Goal: Check status: Check status

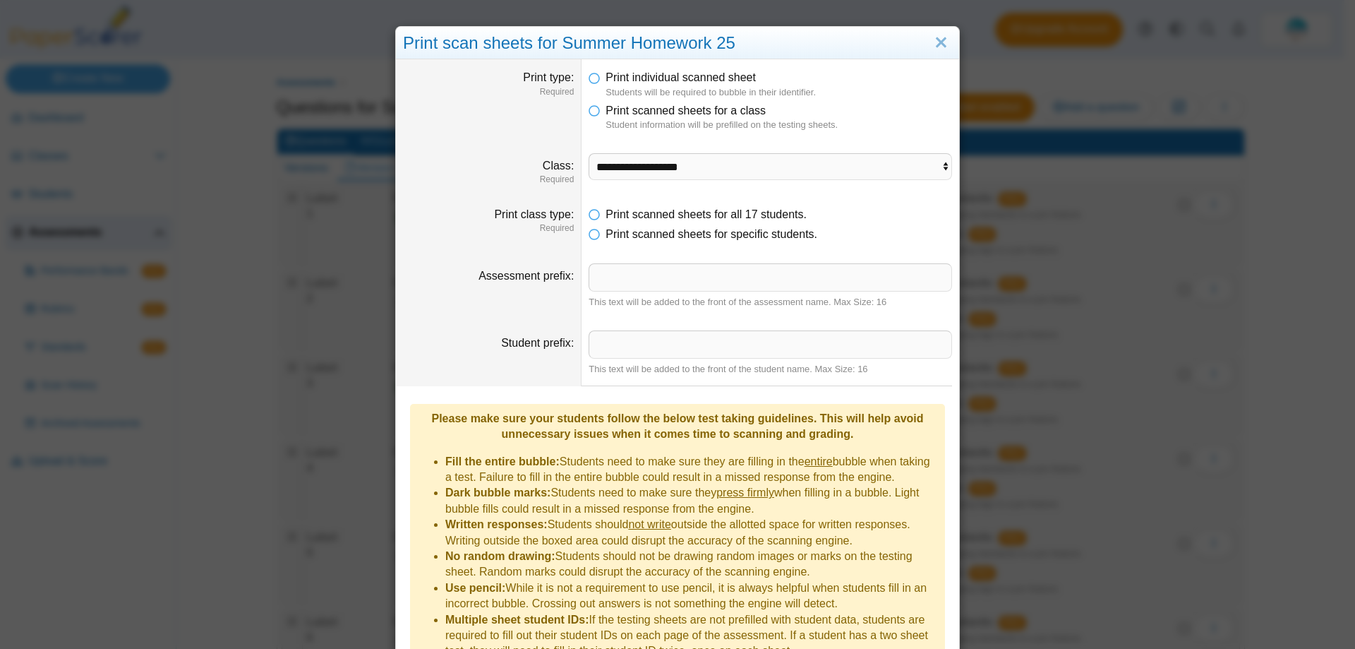
select select "**********"
click at [937, 45] on link "Close" at bounding box center [941, 43] width 22 height 24
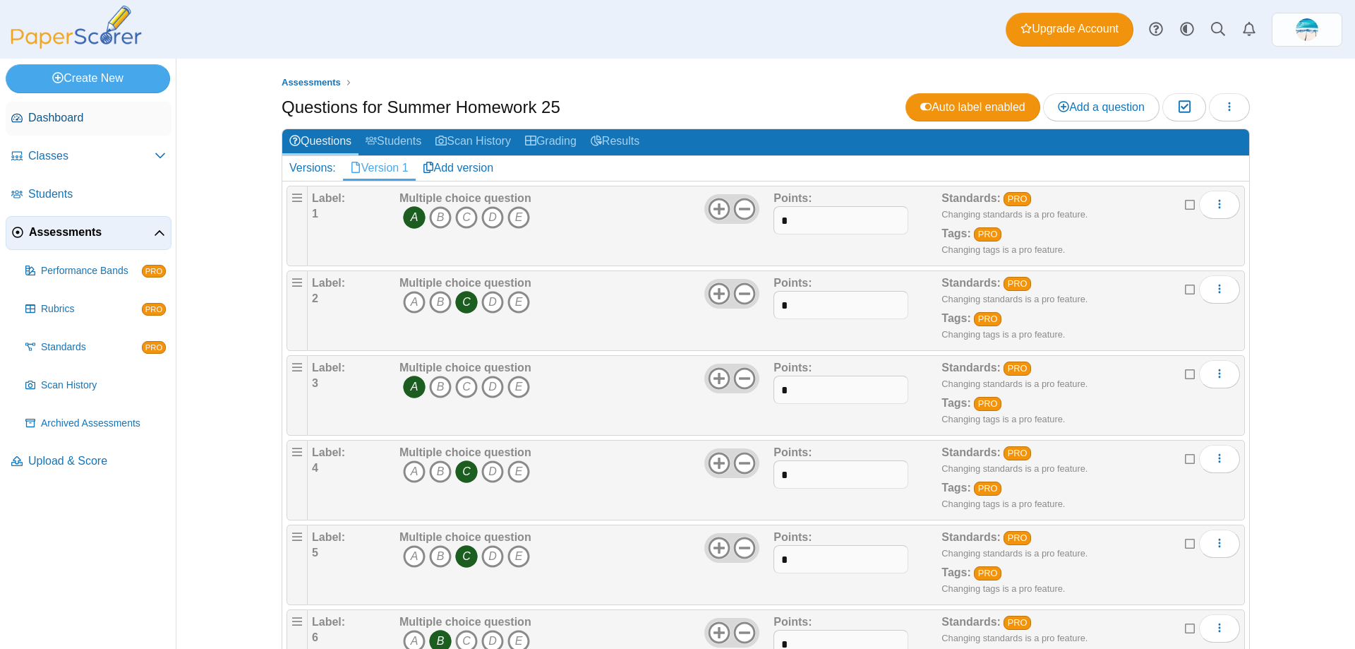
click at [66, 119] on span "Dashboard" at bounding box center [97, 118] width 138 height 16
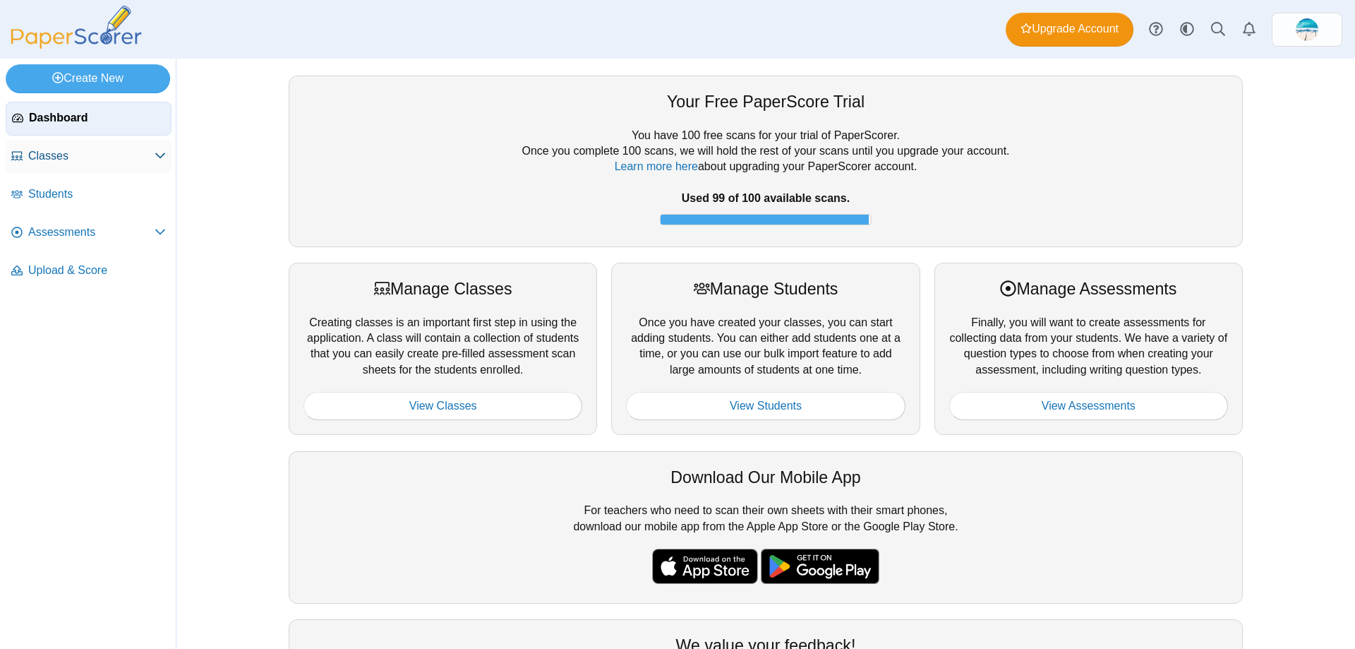
click at [67, 152] on span "Classes" at bounding box center [91, 156] width 126 height 16
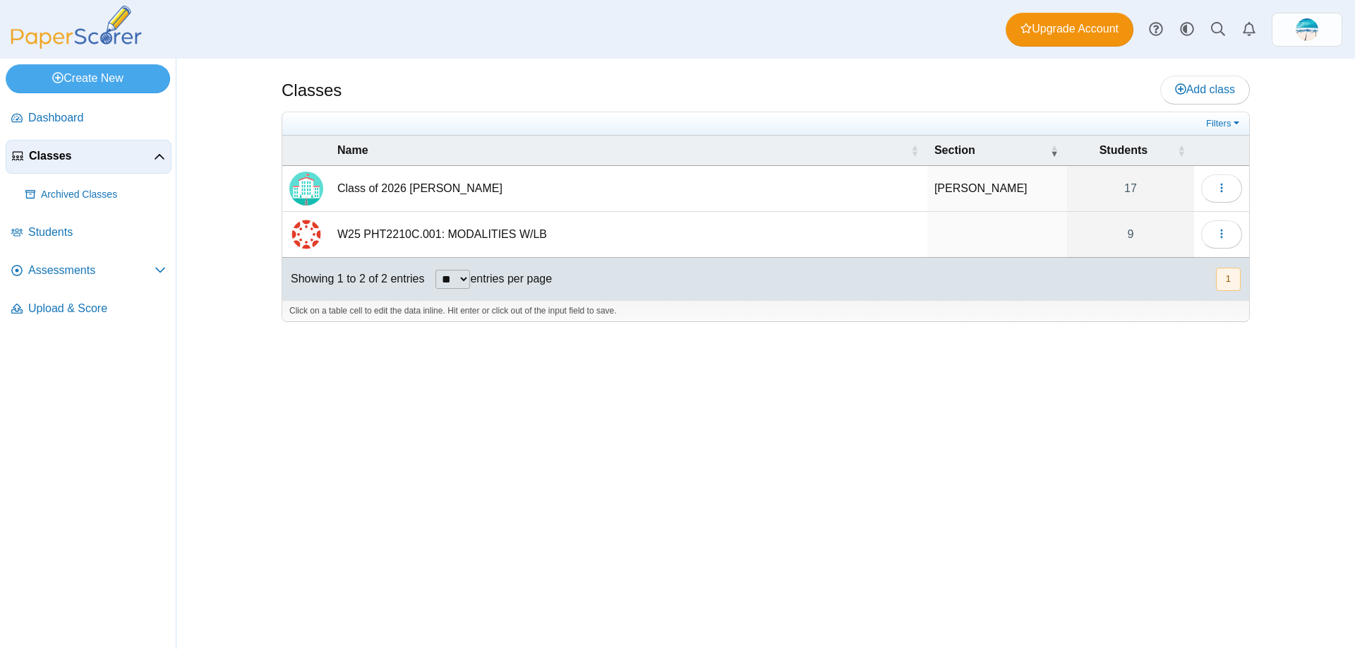
click at [397, 189] on td "Class of 2026 Kines" at bounding box center [628, 189] width 597 height 46
click at [1224, 193] on span "button" at bounding box center [1221, 188] width 11 height 12
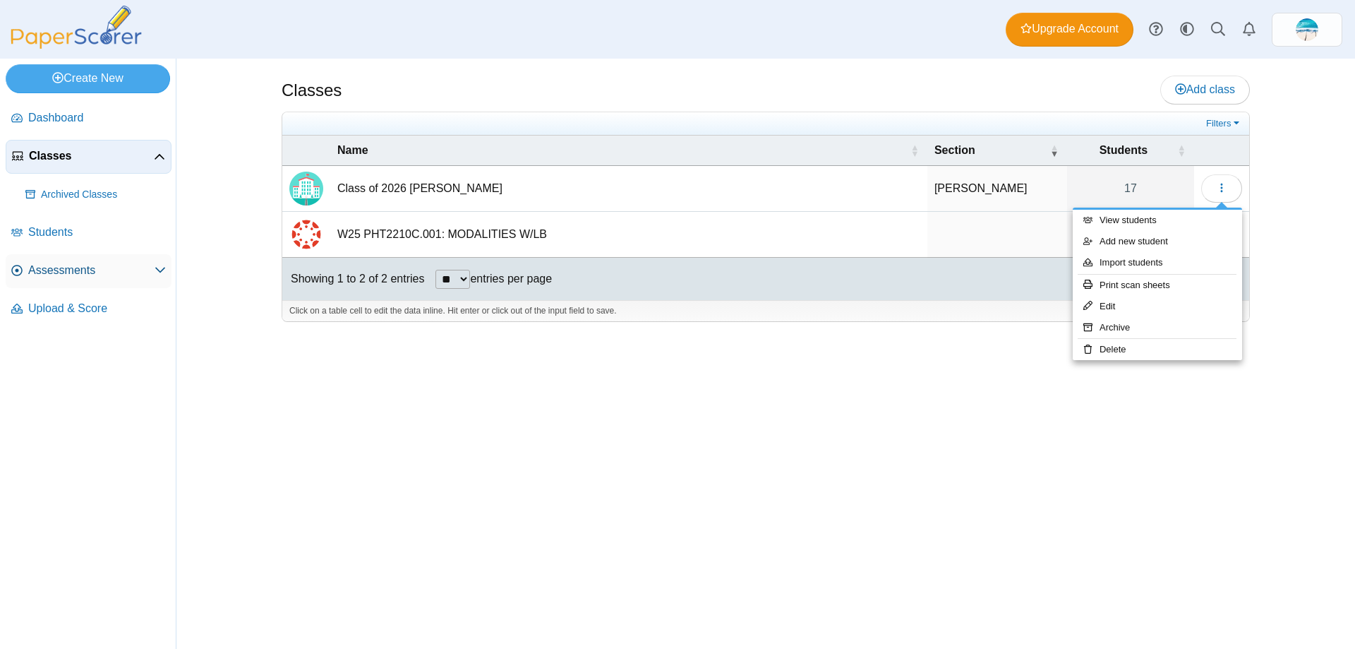
click at [79, 269] on span "Assessments" at bounding box center [91, 271] width 126 height 16
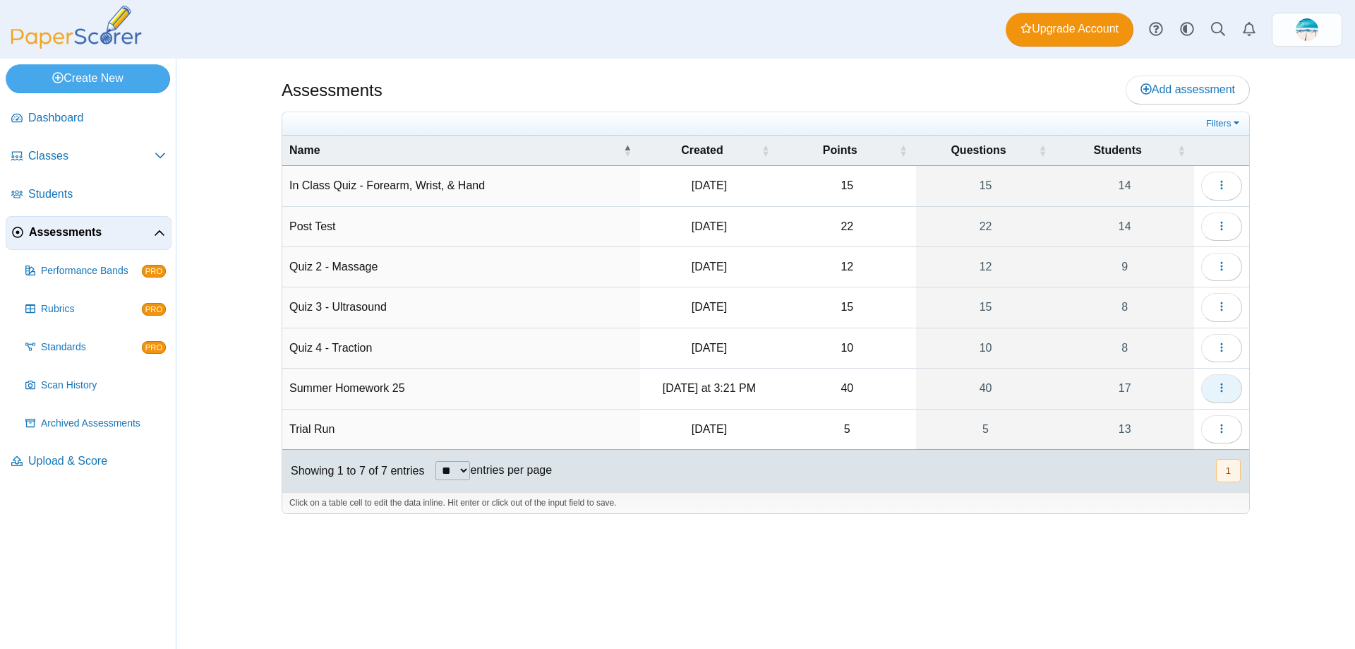
click at [1217, 388] on icon "button" at bounding box center [1221, 387] width 11 height 11
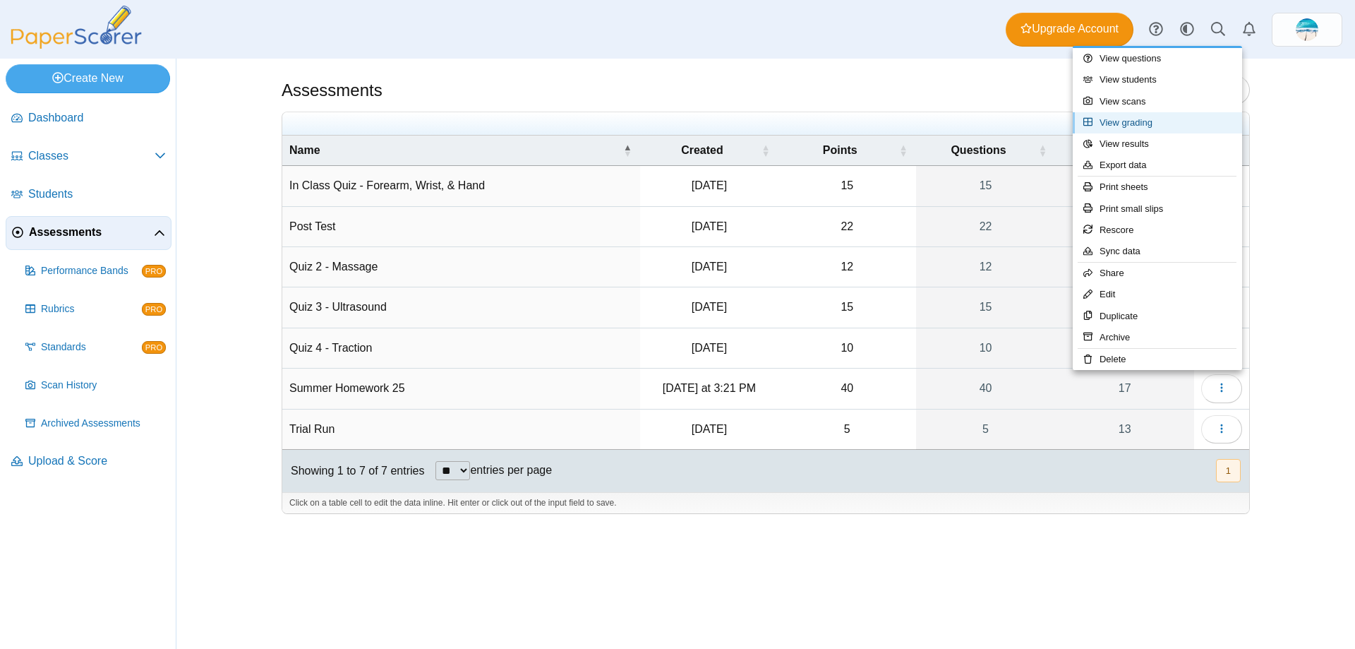
click at [1169, 125] on link "View grading" at bounding box center [1157, 122] width 169 height 21
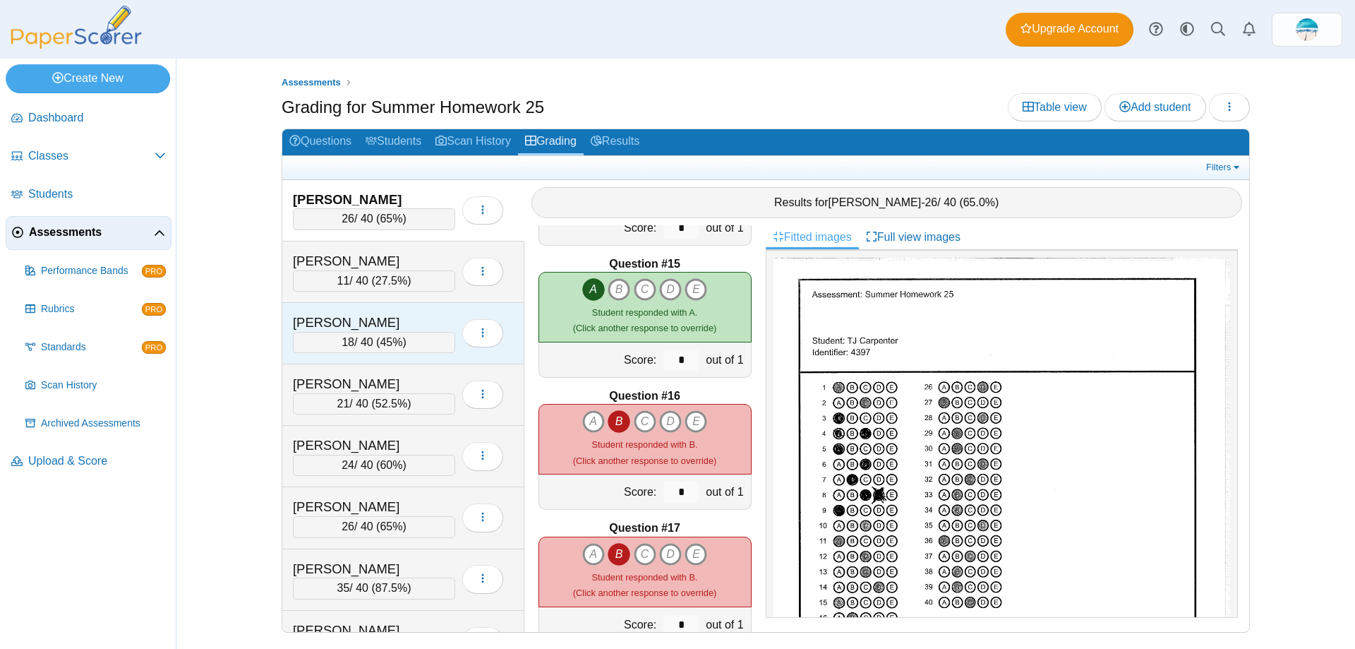
click at [331, 347] on div "18 / 40 ( 45% )" at bounding box center [374, 342] width 162 height 21
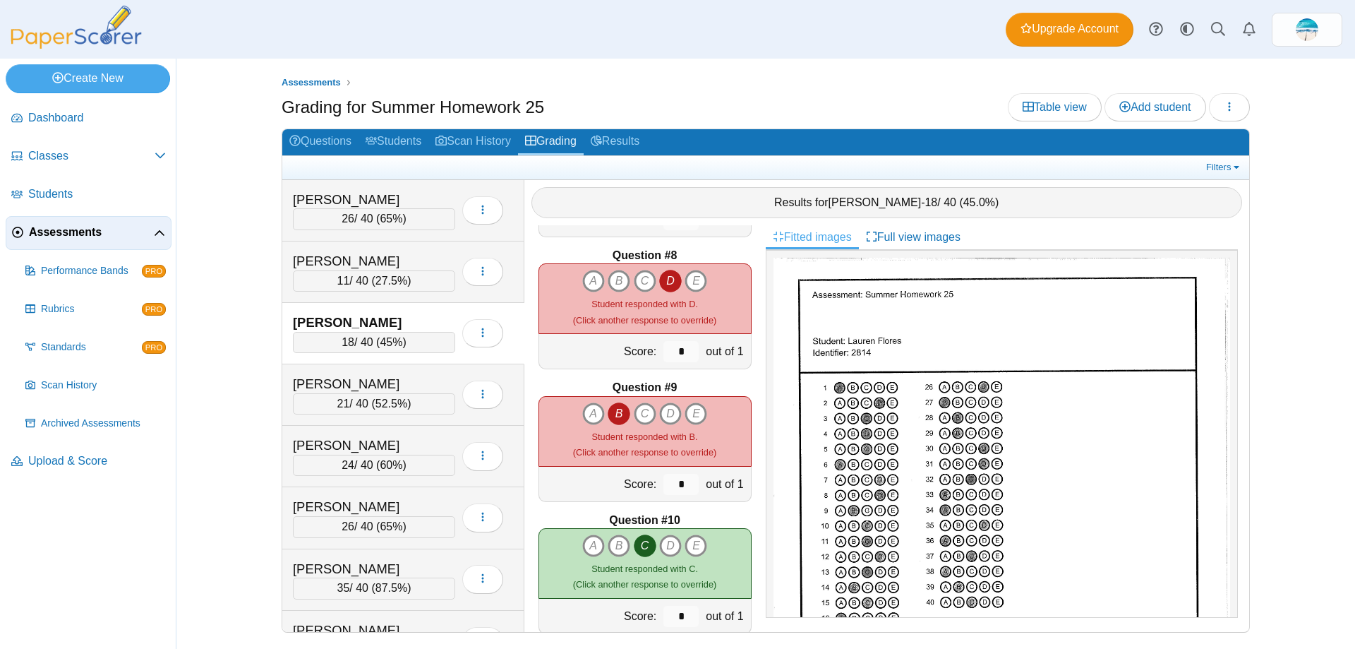
scroll to position [847, 0]
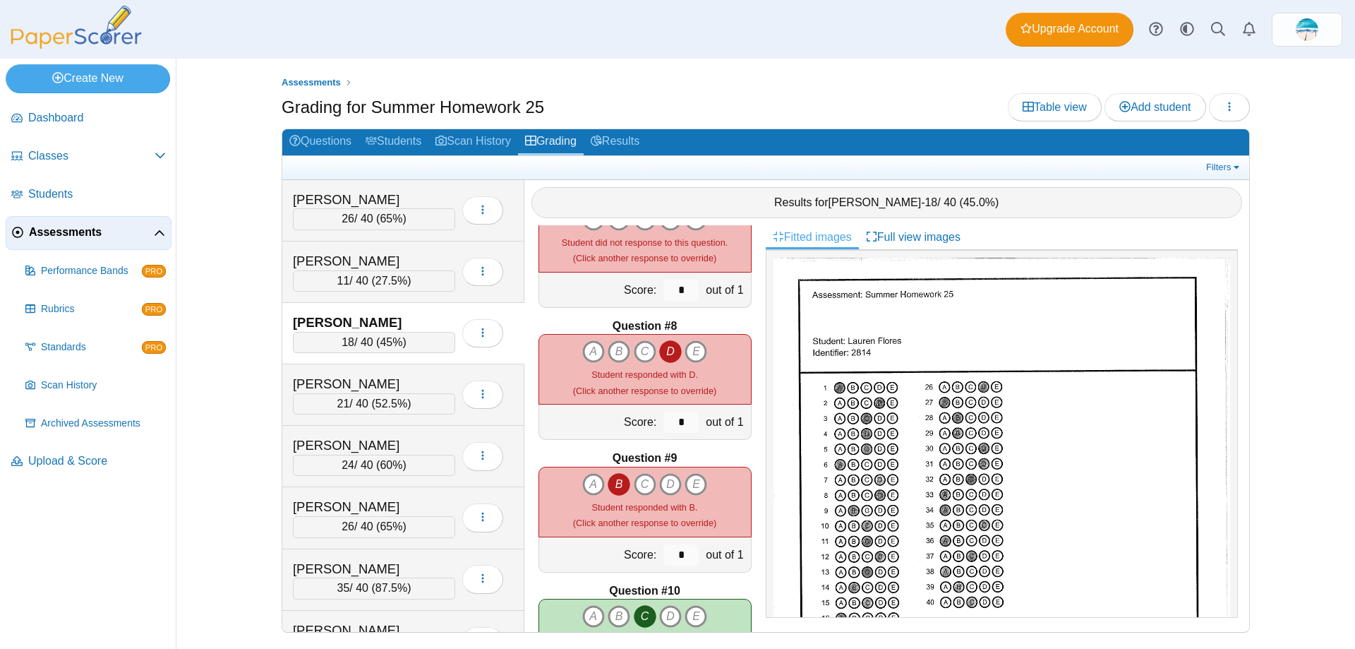
click at [68, 234] on span "Assessments" at bounding box center [91, 233] width 125 height 16
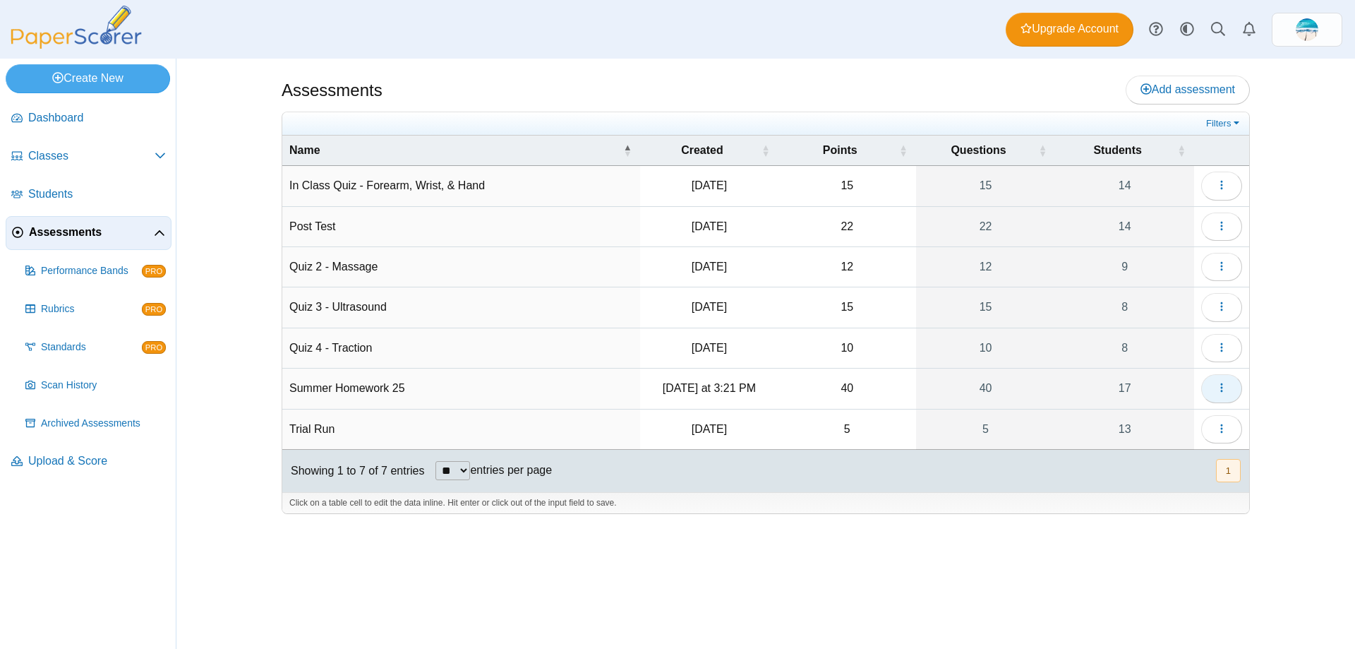
click at [1232, 389] on button "button" at bounding box center [1222, 388] width 41 height 28
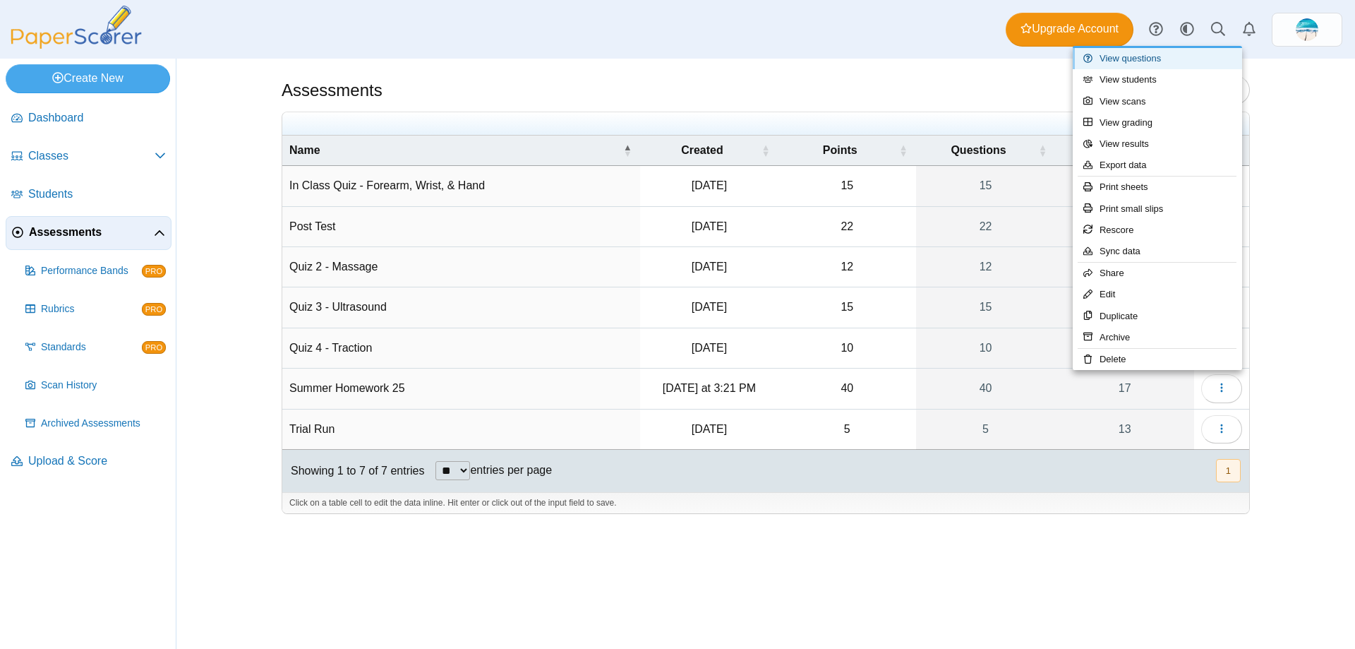
click at [1183, 54] on link "View questions" at bounding box center [1157, 58] width 169 height 21
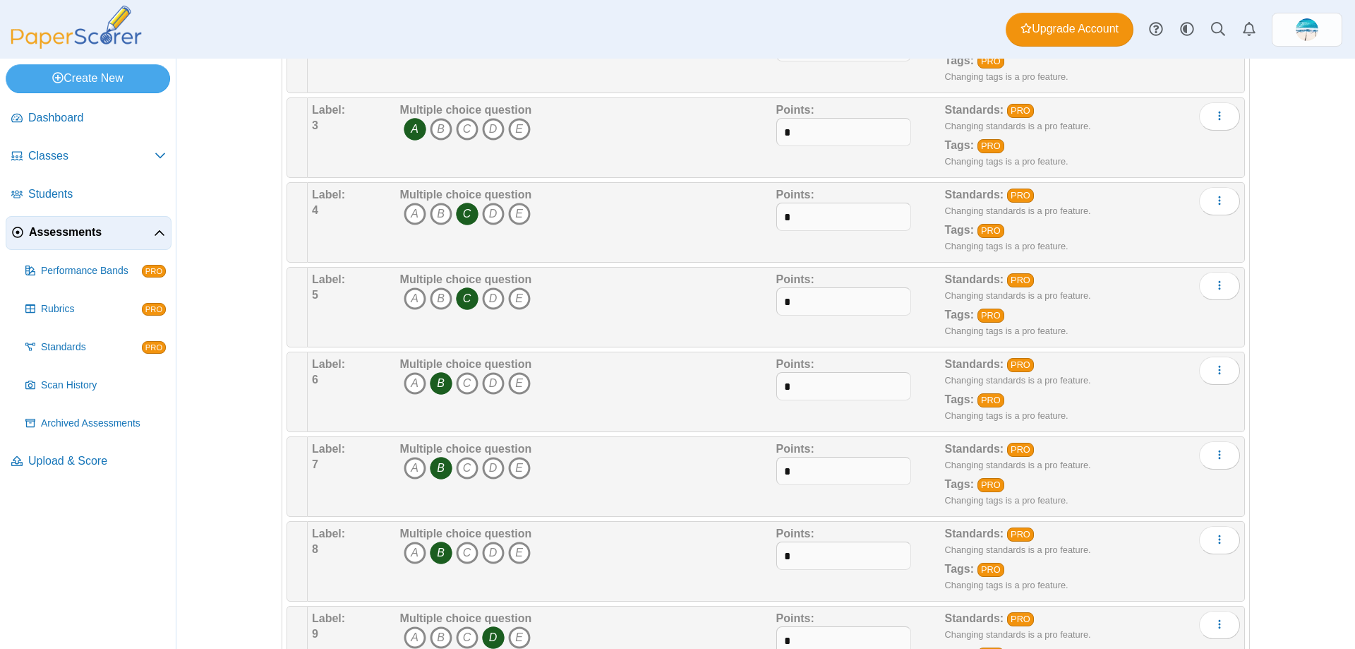
scroll to position [282, 0]
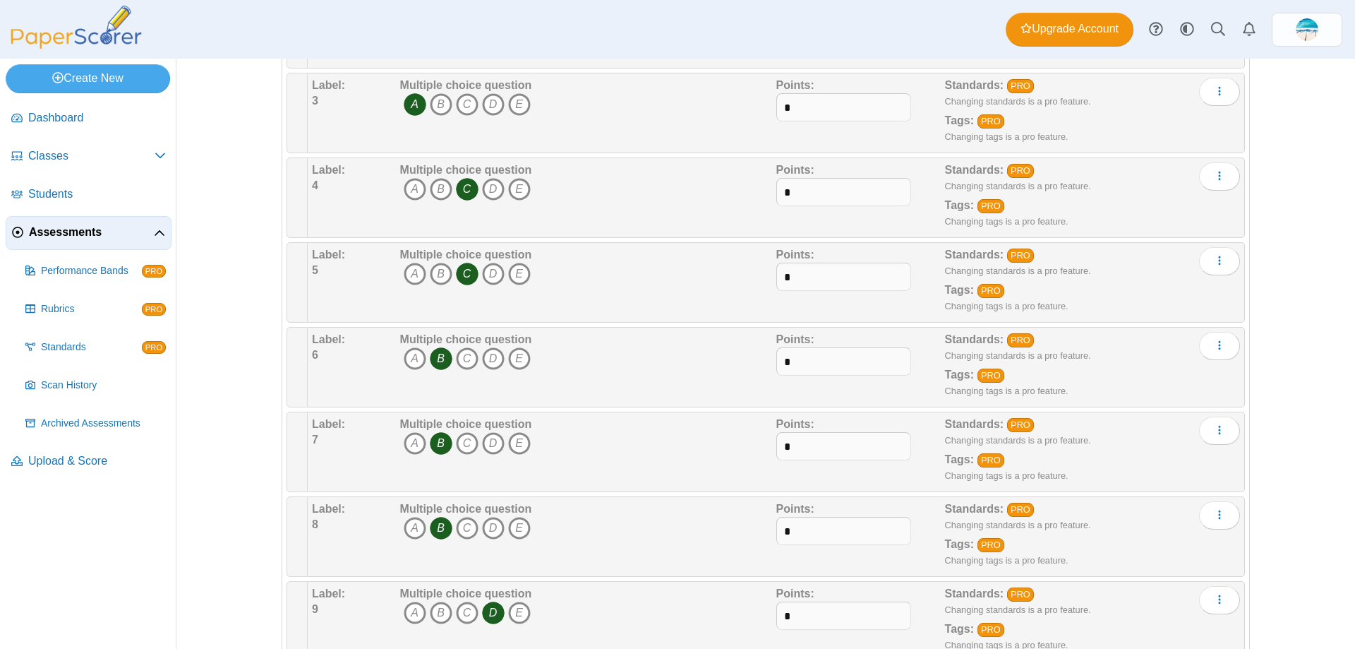
click at [79, 232] on span "Assessments" at bounding box center [91, 233] width 125 height 16
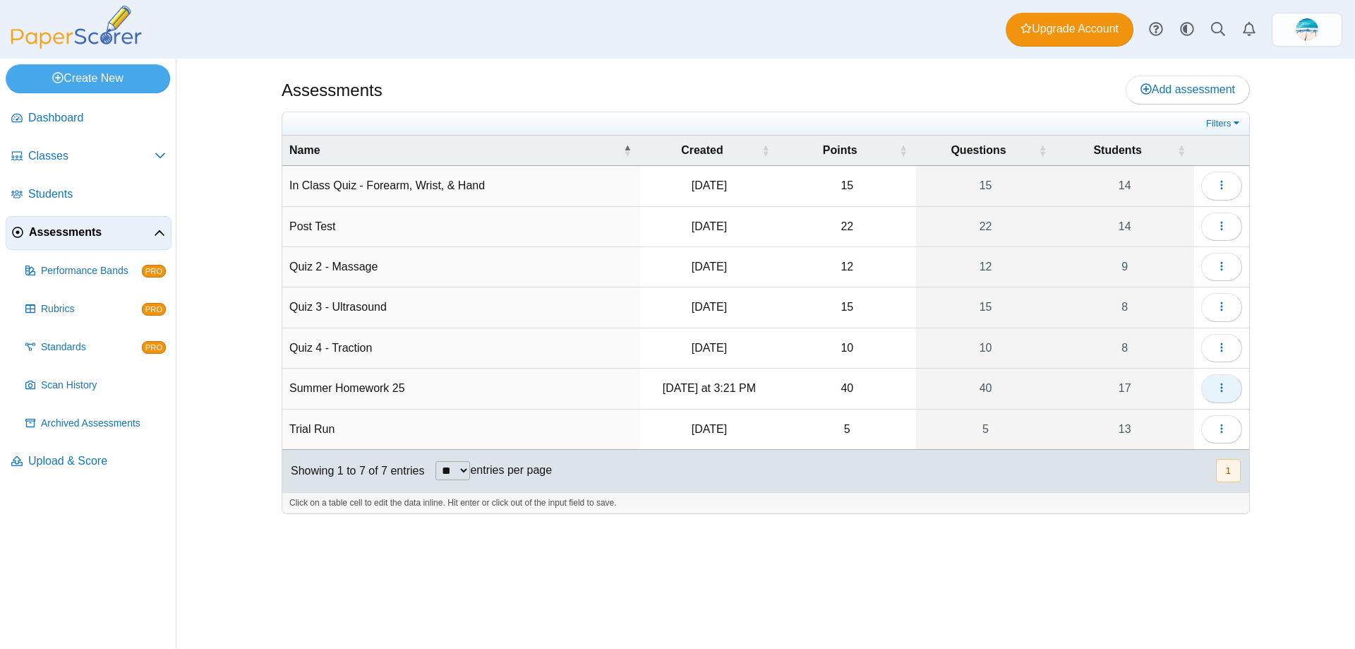
click at [1221, 392] on icon "button" at bounding box center [1221, 387] width 11 height 11
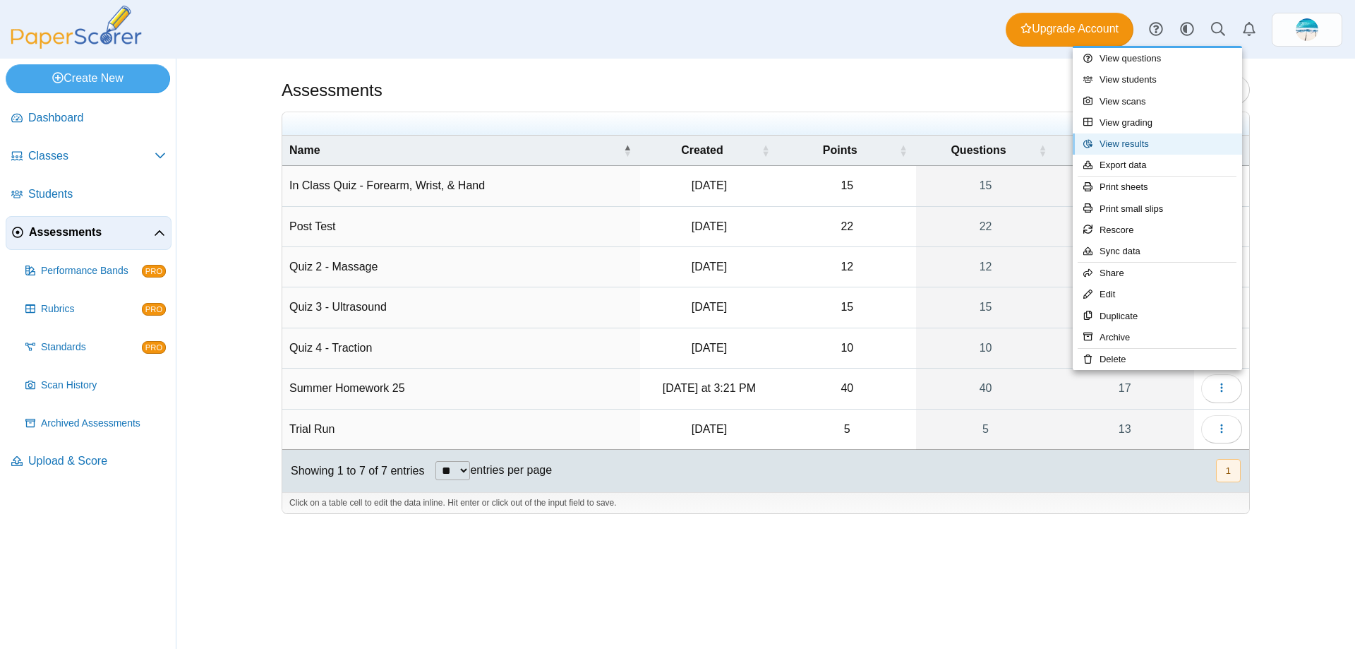
click at [1157, 154] on link "View results" at bounding box center [1157, 143] width 169 height 21
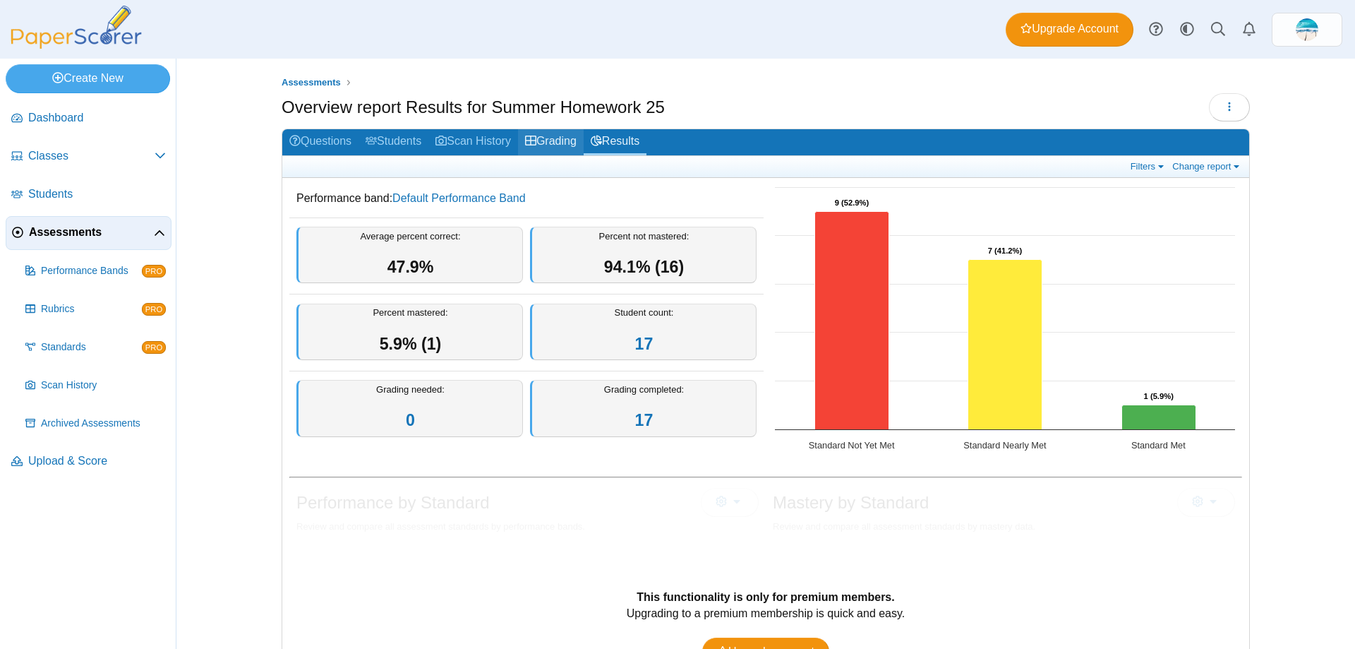
click at [548, 147] on link "Grading" at bounding box center [551, 142] width 66 height 26
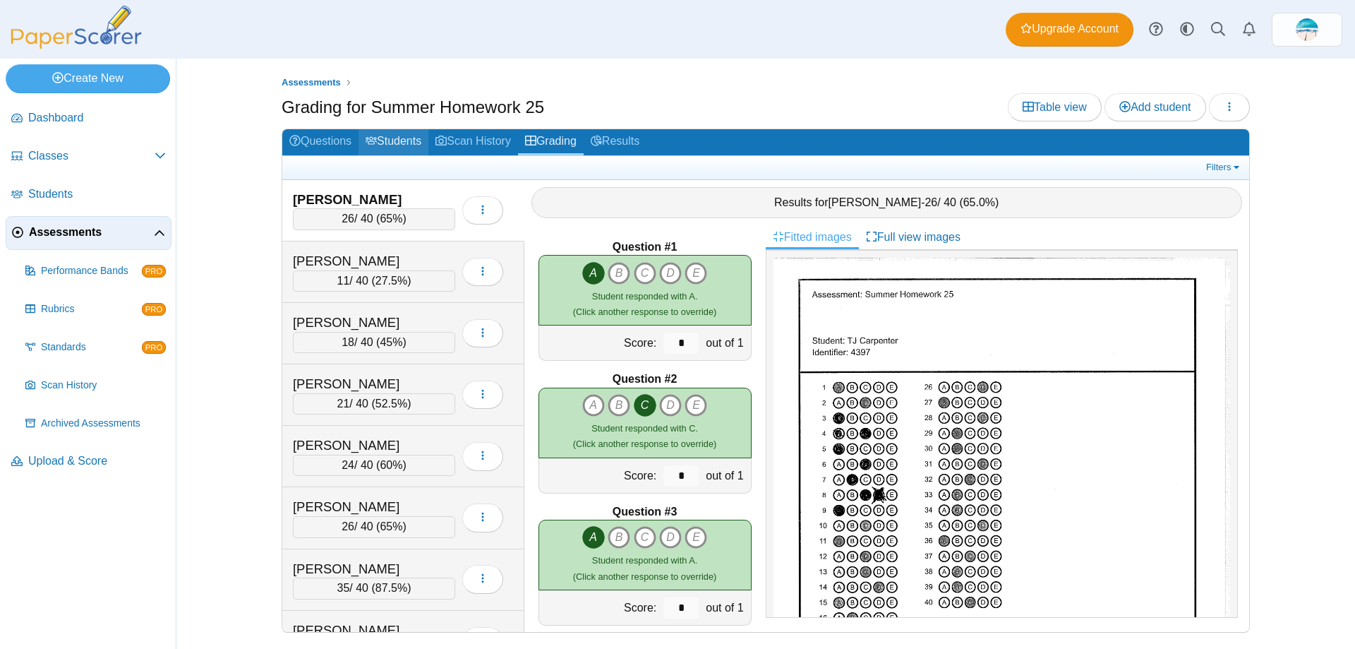
click at [389, 145] on link "Students" at bounding box center [394, 142] width 70 height 26
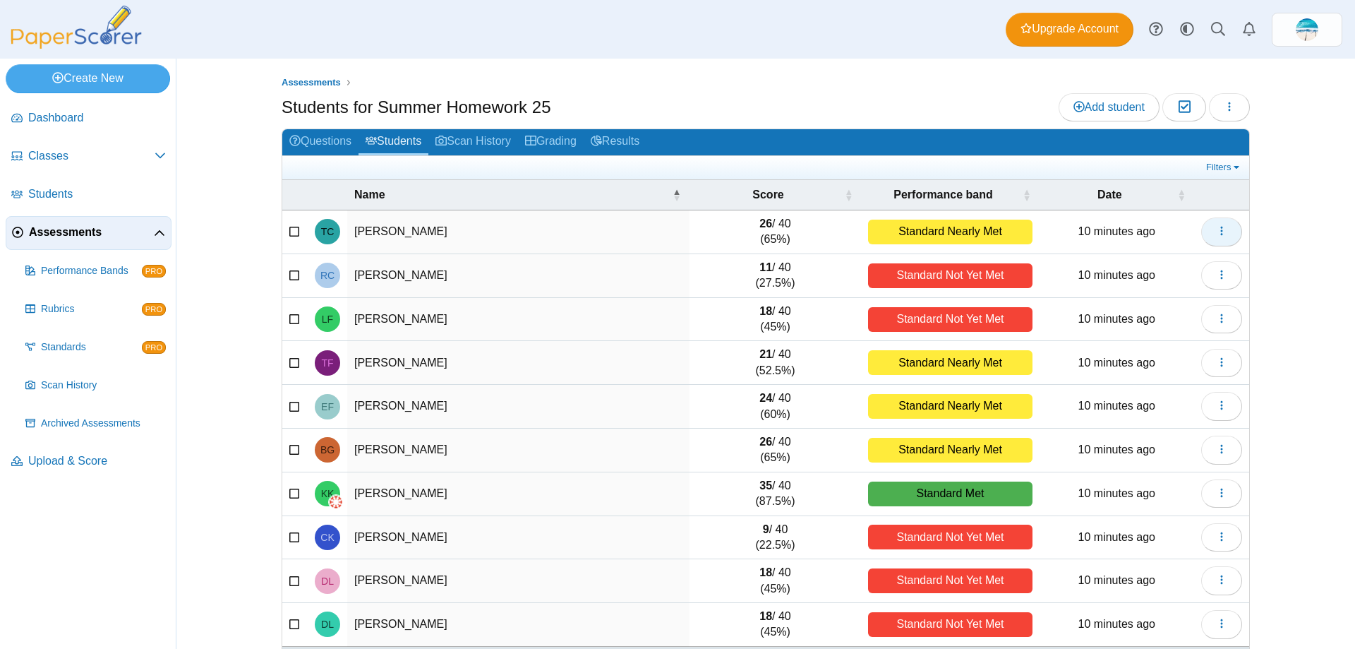
click at [1220, 233] on icon "button" at bounding box center [1221, 230] width 11 height 11
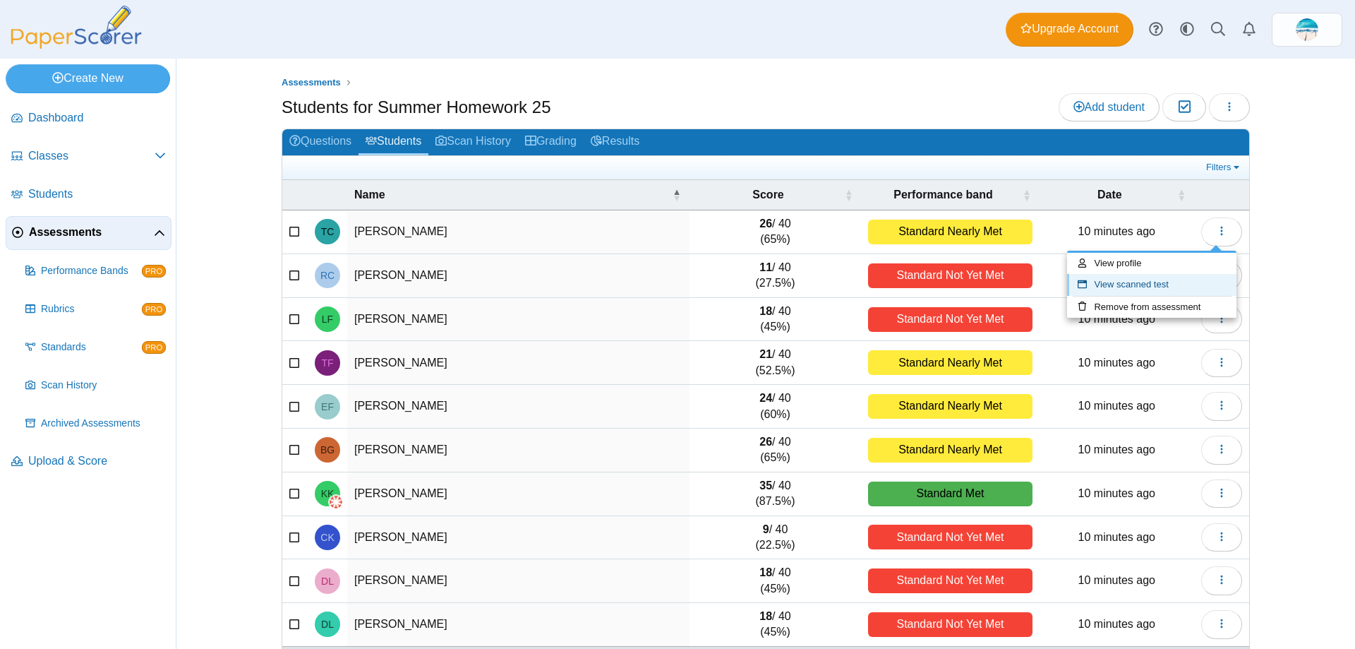
click at [1203, 277] on link "View scanned test" at bounding box center [1151, 284] width 169 height 21
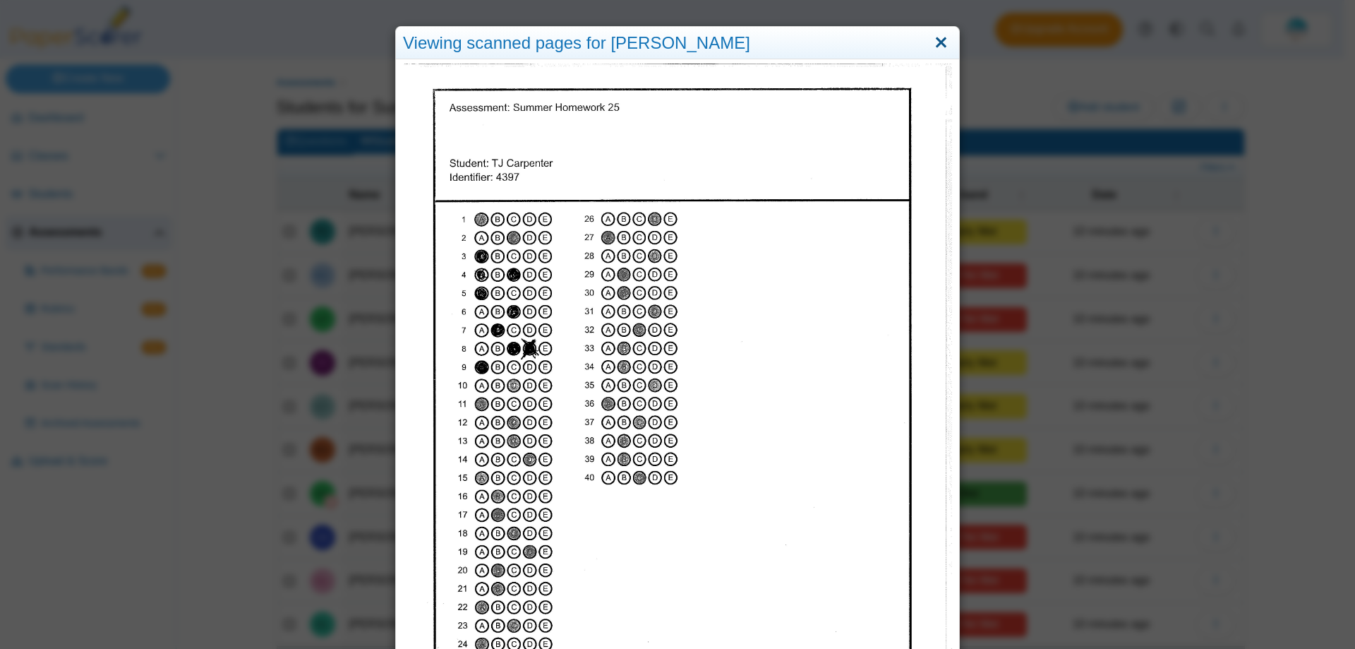
click at [937, 35] on link "Close" at bounding box center [941, 43] width 22 height 24
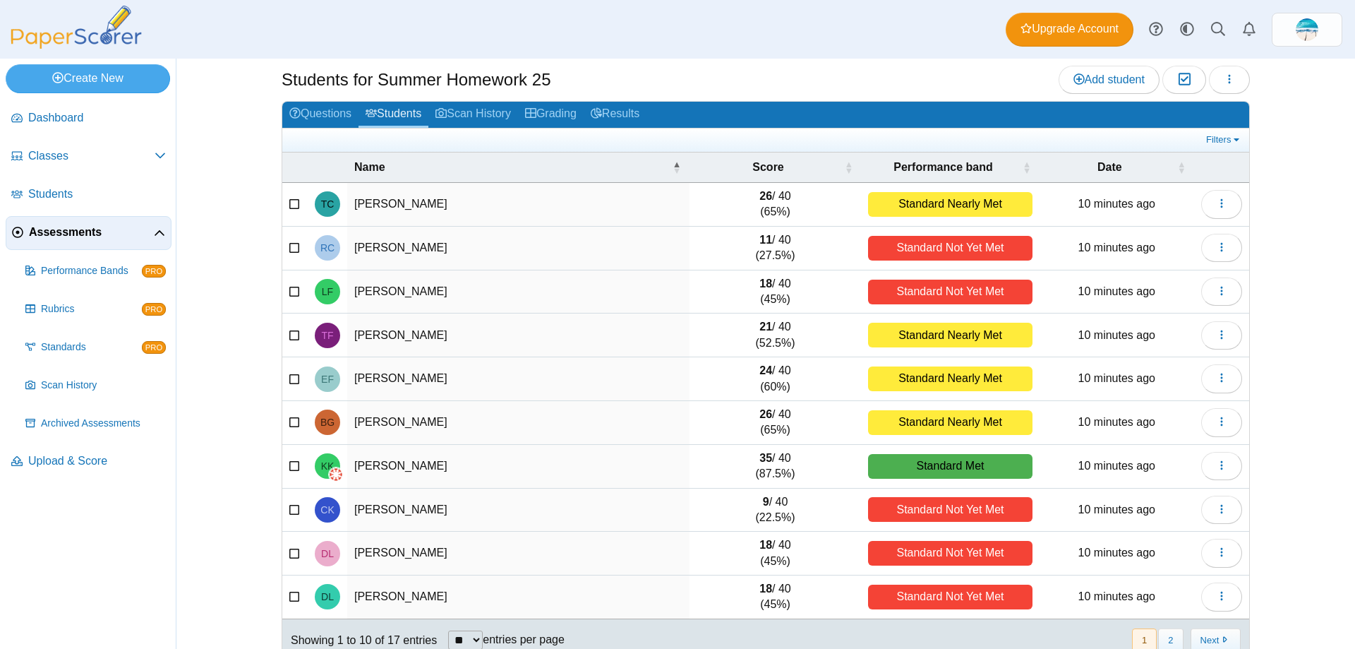
scroll to position [54, 0]
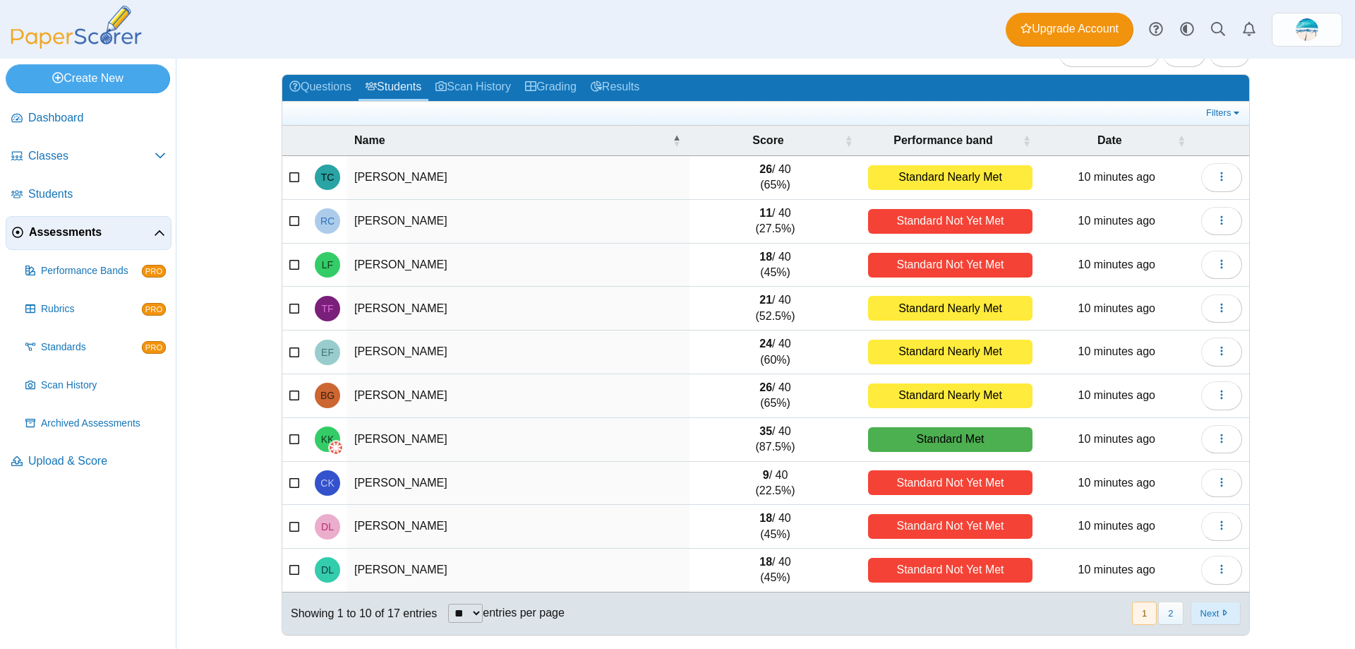
click at [1214, 623] on button "Next" at bounding box center [1216, 612] width 50 height 23
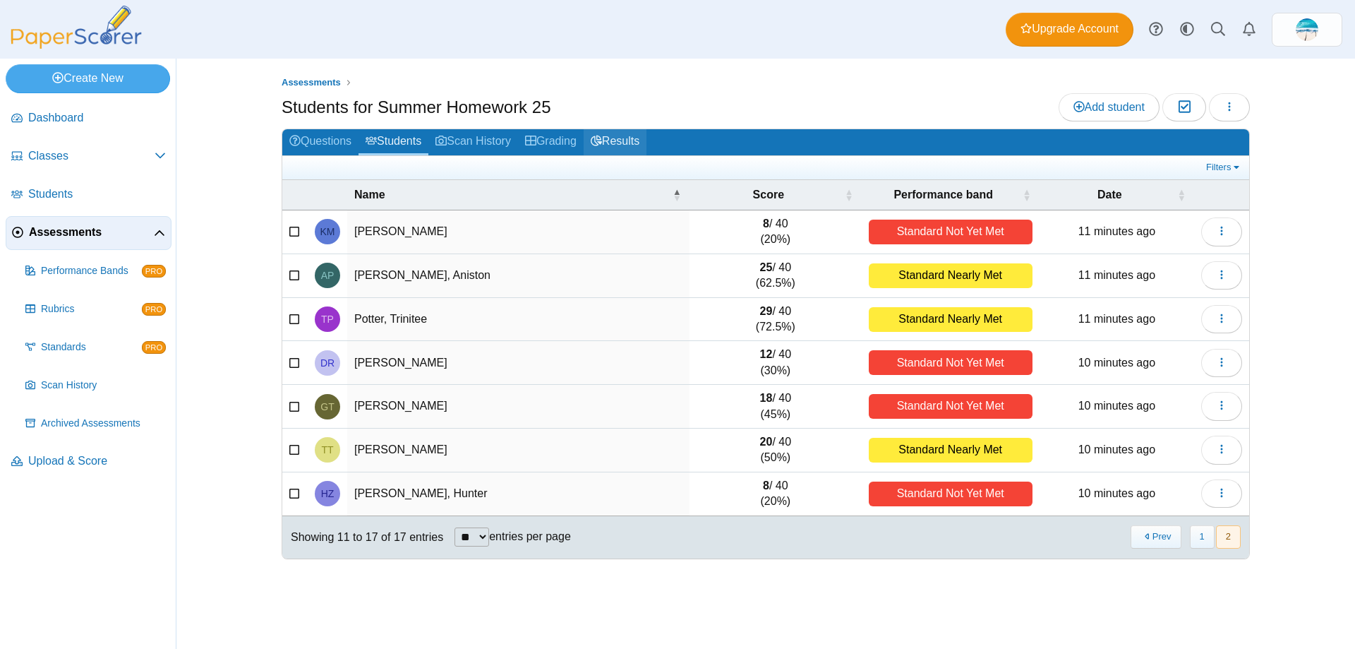
click at [645, 138] on link "Results" at bounding box center [615, 142] width 63 height 26
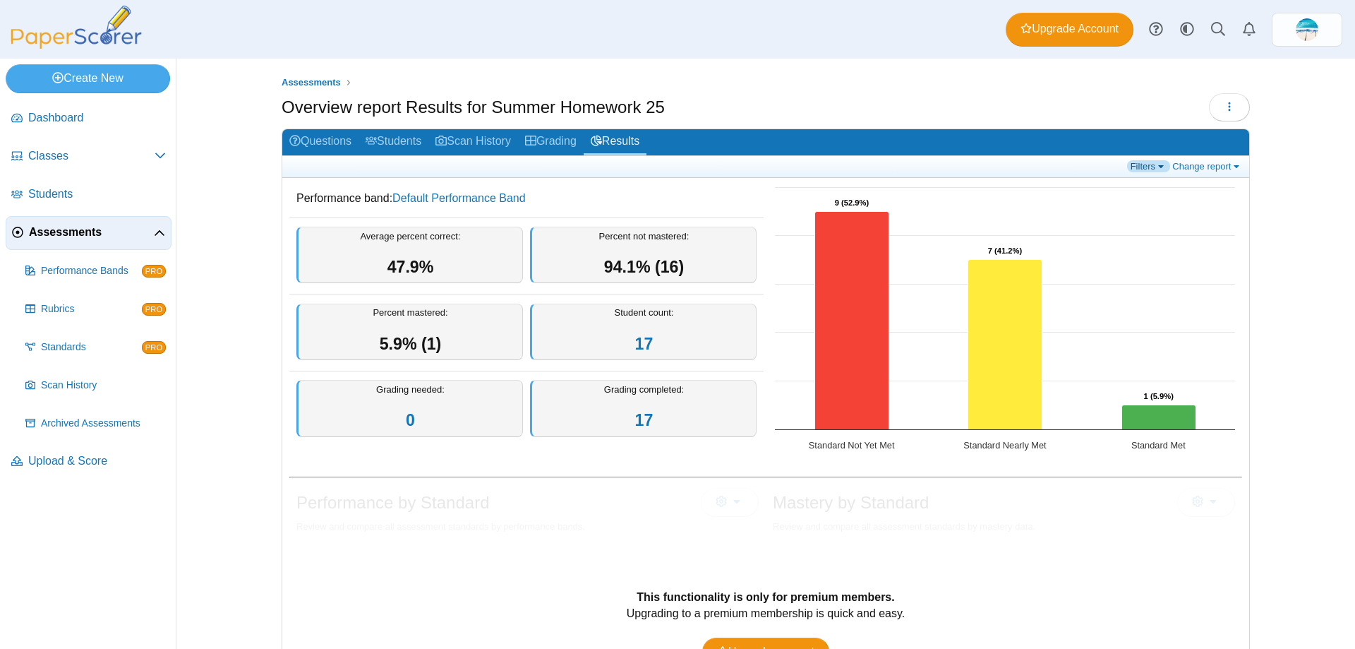
click at [1147, 169] on link "Filters" at bounding box center [1148, 166] width 43 height 12
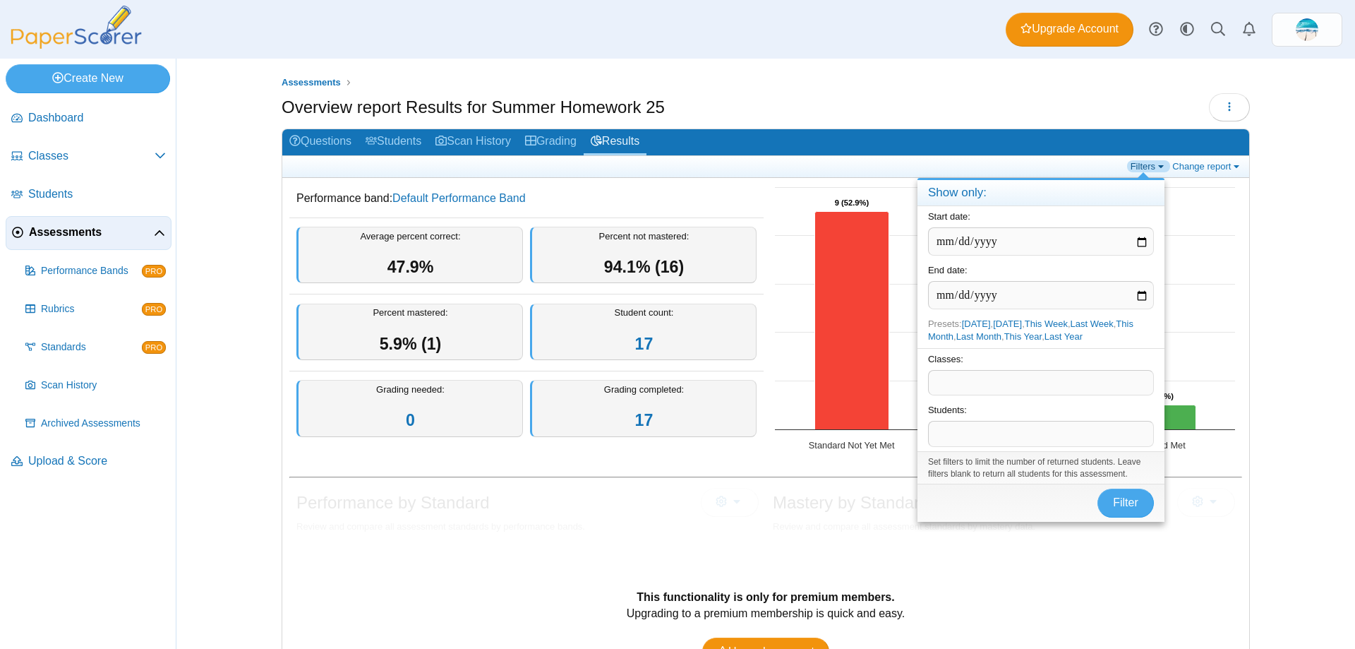
click at [1147, 169] on link "Filters" at bounding box center [1148, 166] width 43 height 12
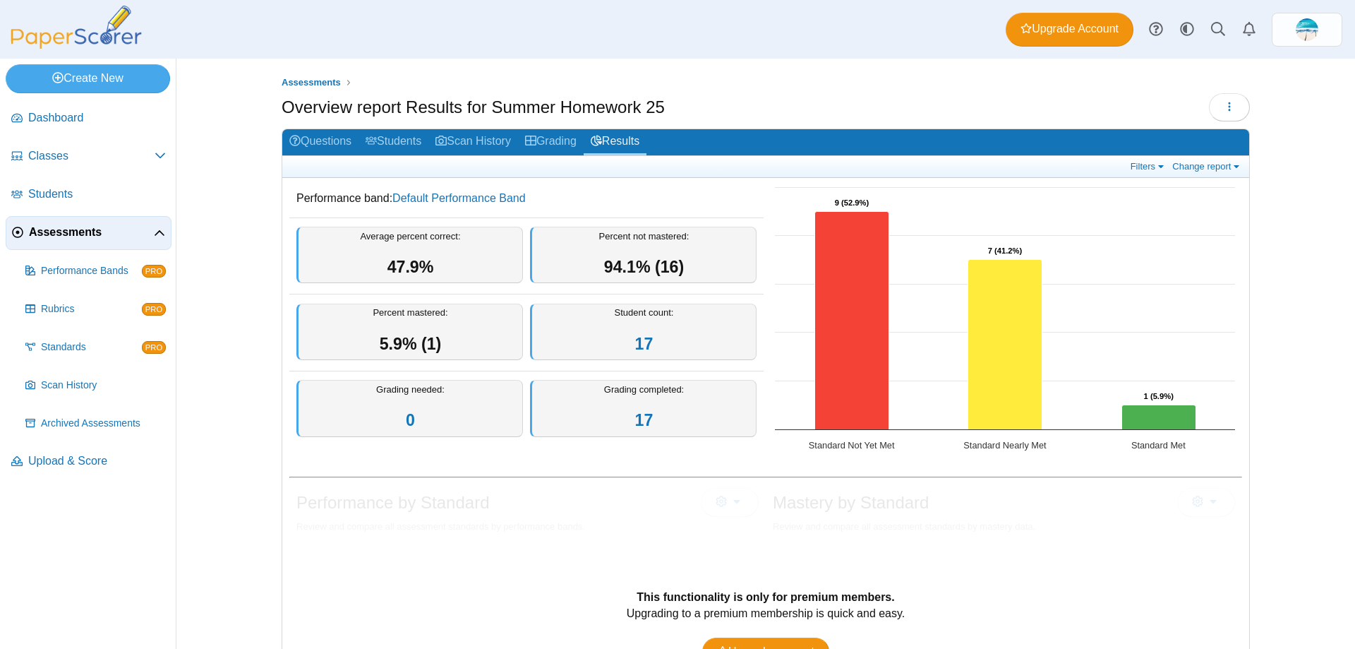
click at [484, 252] on div "Average percent correct: 47.9%" at bounding box center [410, 255] width 227 height 57
click at [341, 136] on link "Questions" at bounding box center [320, 142] width 76 height 26
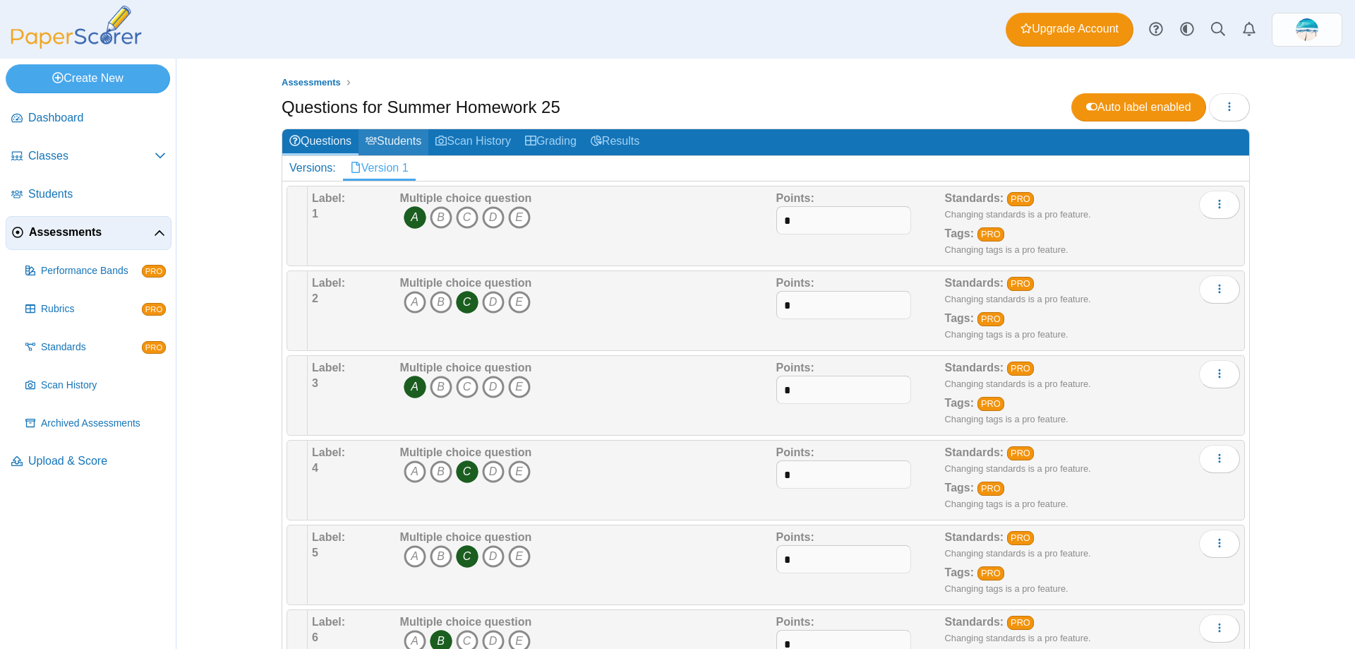
click at [397, 137] on link "Students" at bounding box center [394, 142] width 70 height 26
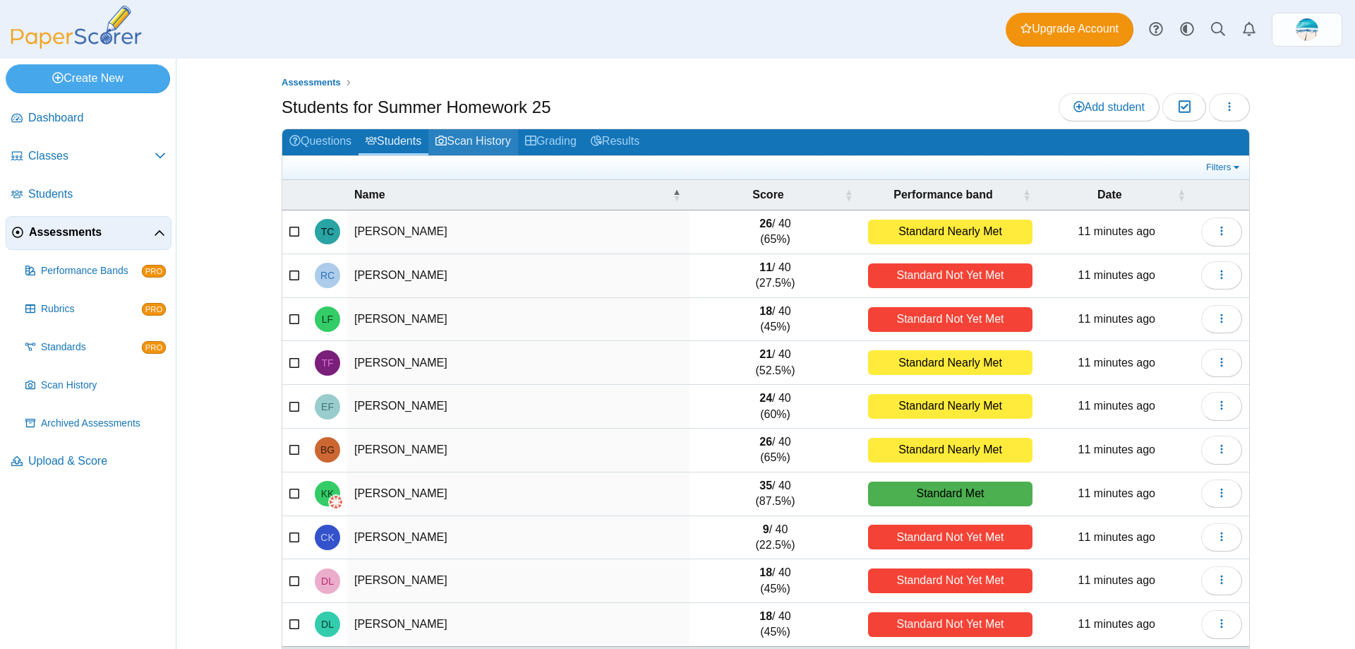
click at [462, 147] on link "Scan History" at bounding box center [474, 142] width 90 height 26
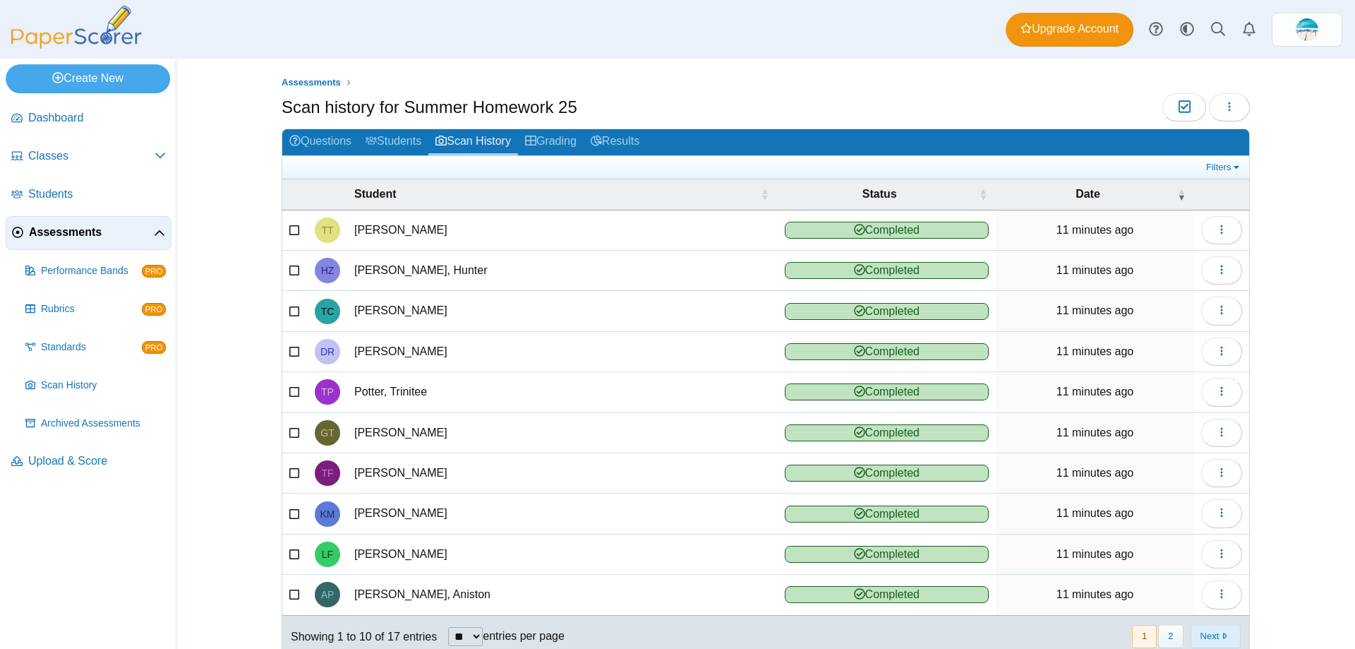
click at [1199, 632] on button "Next" at bounding box center [1216, 636] width 50 height 23
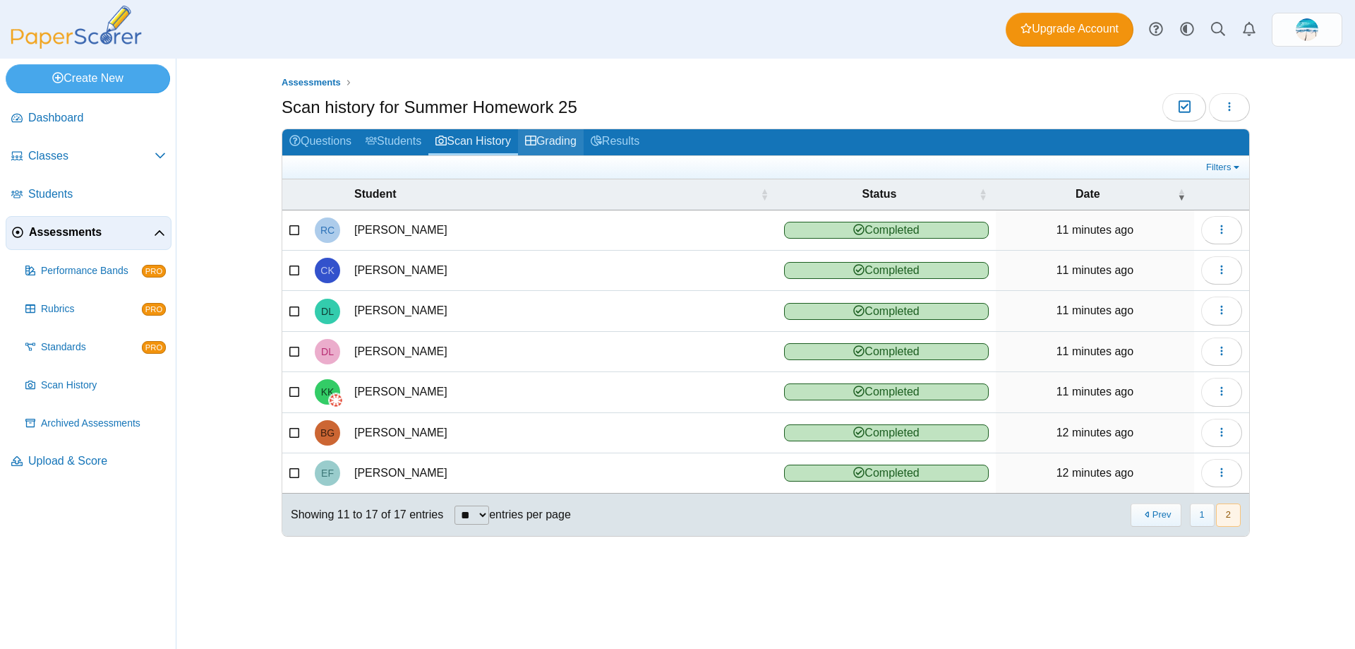
click at [567, 138] on link "Grading" at bounding box center [551, 142] width 66 height 26
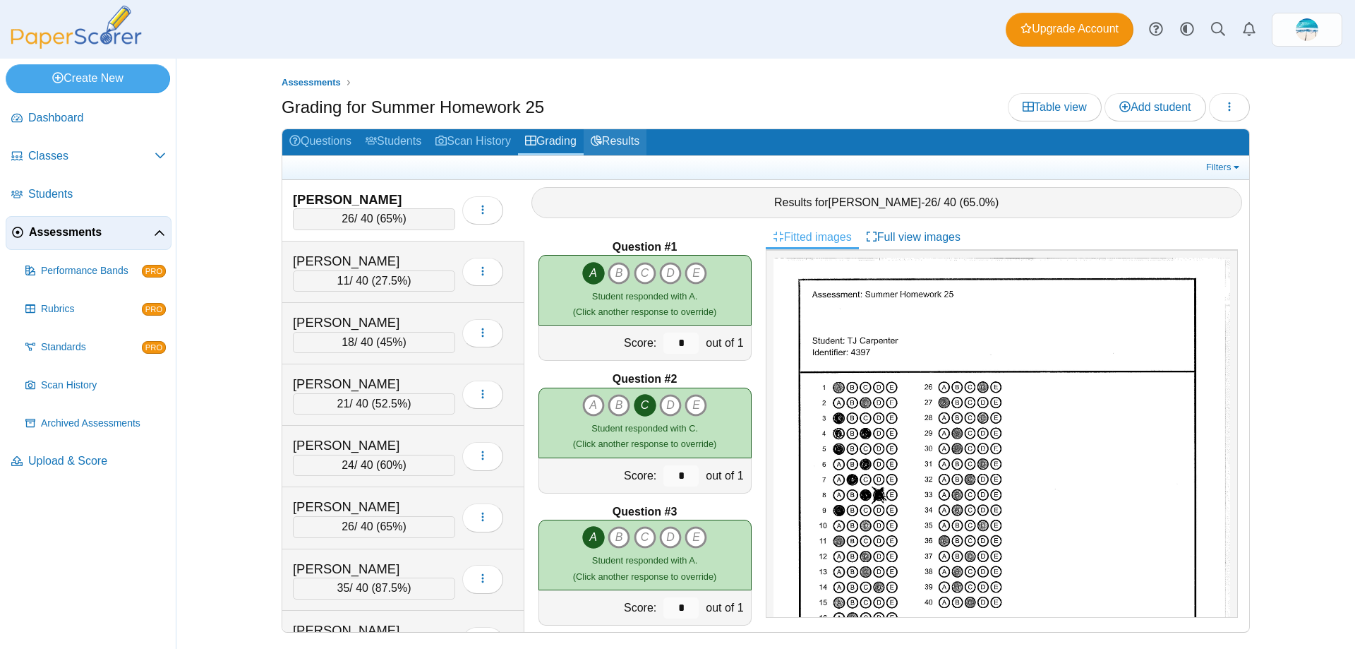
click at [631, 133] on link "Results" at bounding box center [615, 142] width 63 height 26
